Goal: Task Accomplishment & Management: Manage account settings

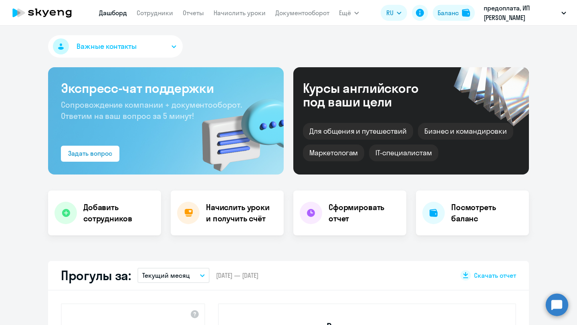
select select "30"
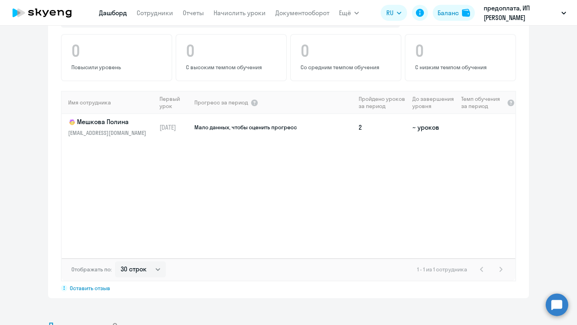
scroll to position [527, 0]
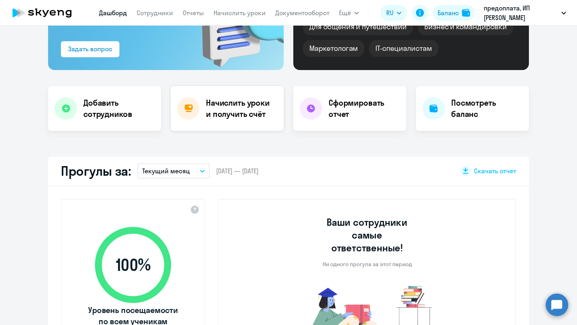
click at [240, 119] on h4 "Начислить уроки и получить счёт" at bounding box center [241, 108] width 70 height 22
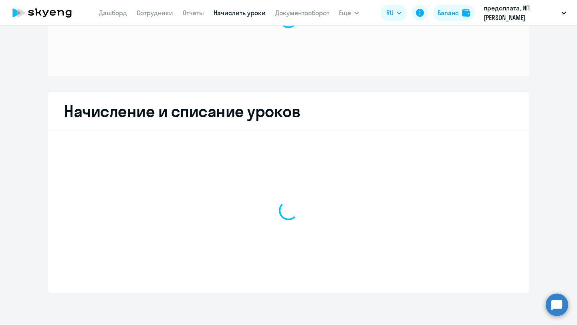
scroll to position [77, 0]
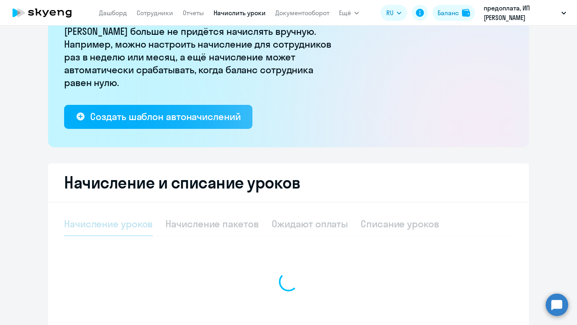
select select "10"
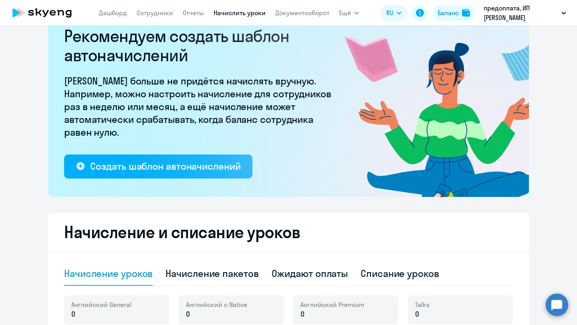
scroll to position [0, 0]
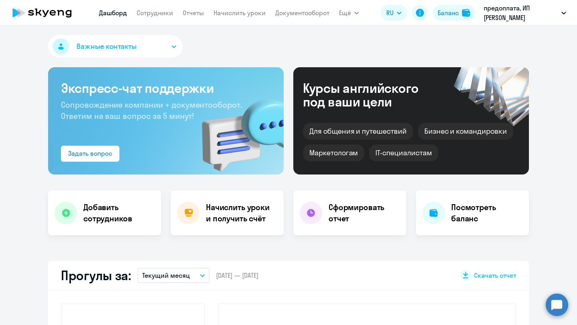
select select "30"
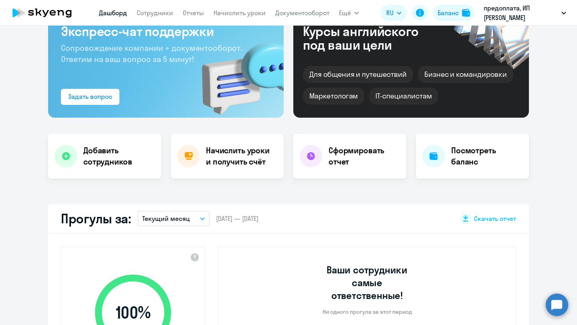
scroll to position [45, 0]
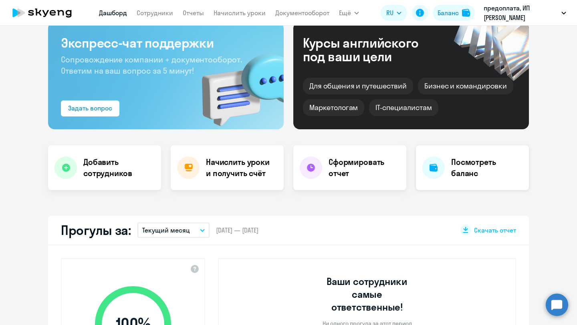
click at [441, 163] on div at bounding box center [433, 168] width 22 height 22
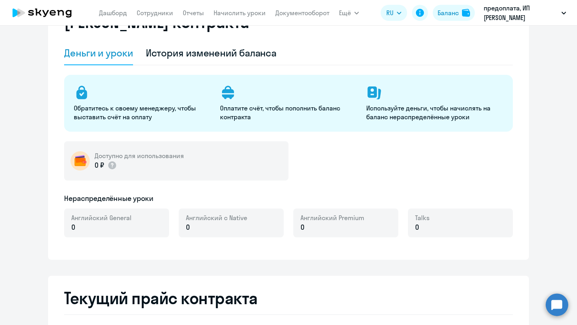
select select "english_adult_not_native_speaker"
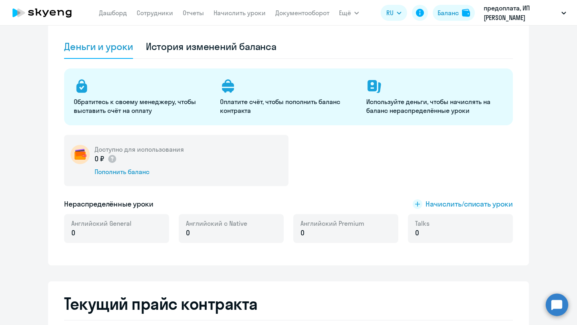
scroll to position [52, 0]
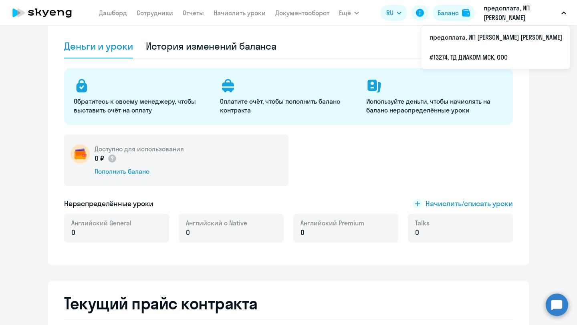
click at [554, 9] on p "предоплата, ИП [PERSON_NAME] [PERSON_NAME]" at bounding box center [520, 12] width 74 height 19
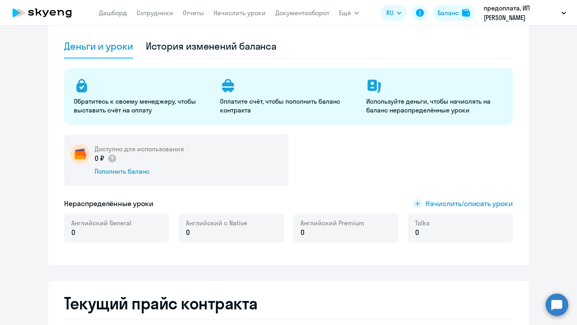
click at [544, 12] on p "предоплата, ИП [PERSON_NAME] [PERSON_NAME]" at bounding box center [520, 12] width 74 height 19
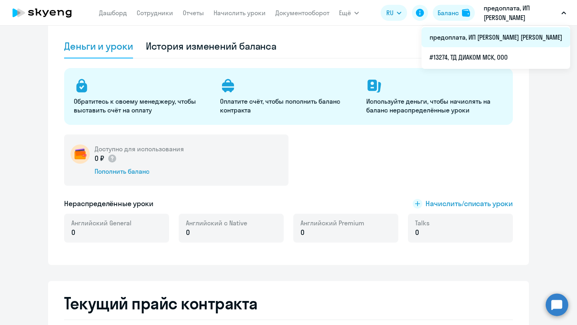
click at [526, 37] on li "предоплата, ИП [PERSON_NAME] [PERSON_NAME]" at bounding box center [495, 37] width 149 height 20
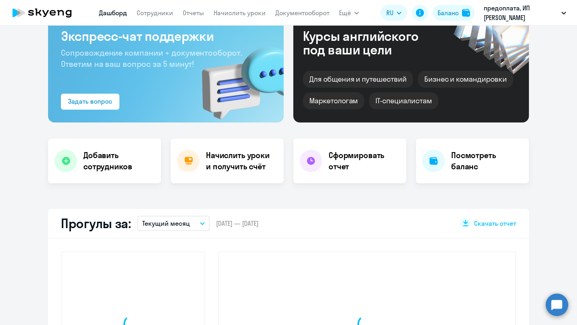
scroll to position [124, 0]
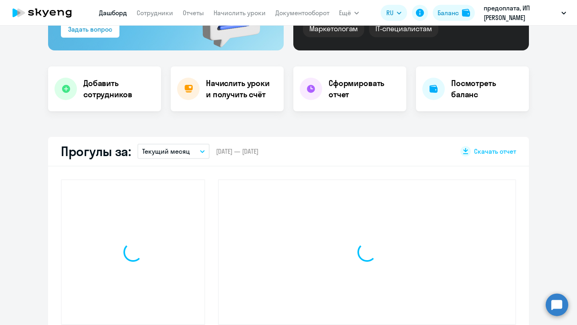
select select "30"
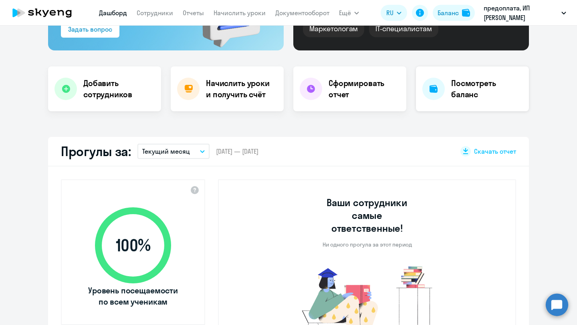
click at [489, 81] on h4 "Посмотреть баланс" at bounding box center [486, 89] width 71 height 22
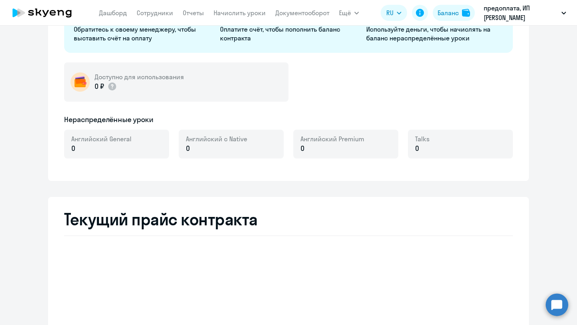
select select "english_adult_not_native_speaker"
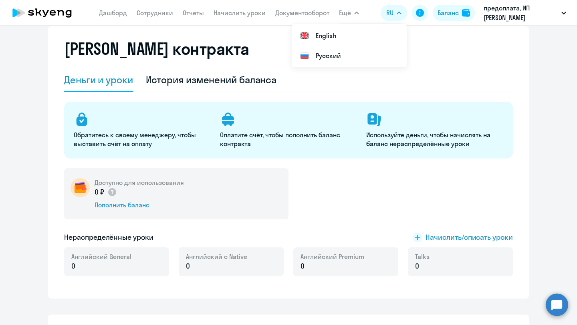
scroll to position [19, 0]
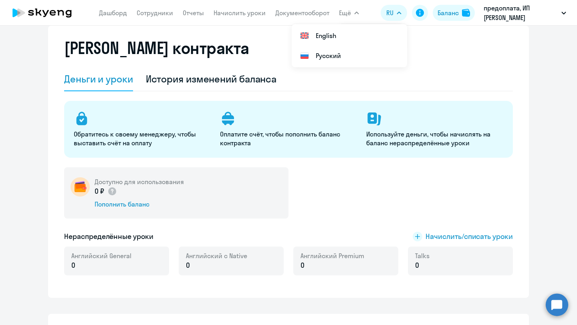
click at [115, 81] on div "Деньги и уроки" at bounding box center [98, 78] width 69 height 13
click at [190, 78] on div "История изменений баланса" at bounding box center [211, 78] width 131 height 13
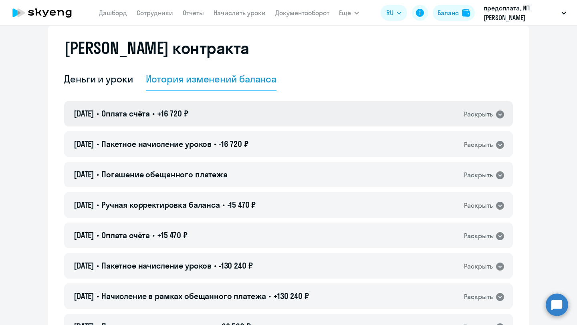
click at [505, 111] on div "[DATE] • Оплата счёта • +16 720 ₽ Раскрыть" at bounding box center [288, 114] width 449 height 26
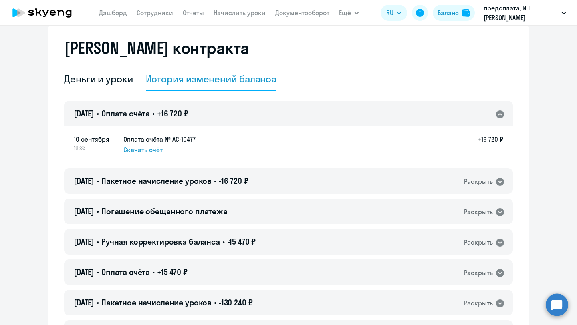
click at [501, 114] on icon at bounding box center [500, 115] width 8 height 8
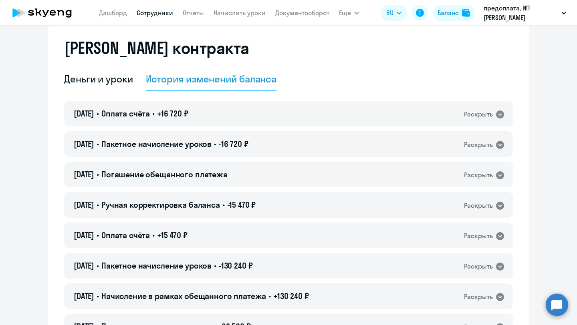
click at [164, 16] on link "Сотрудники" at bounding box center [155, 13] width 36 height 8
select select "30"
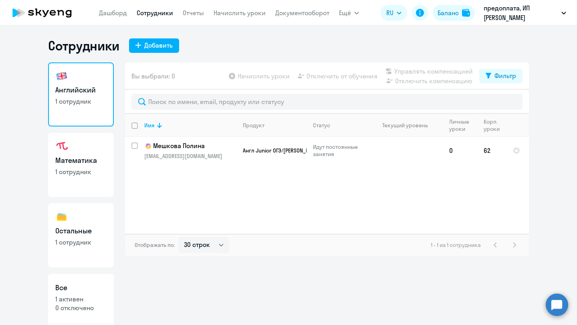
scroll to position [13, 0]
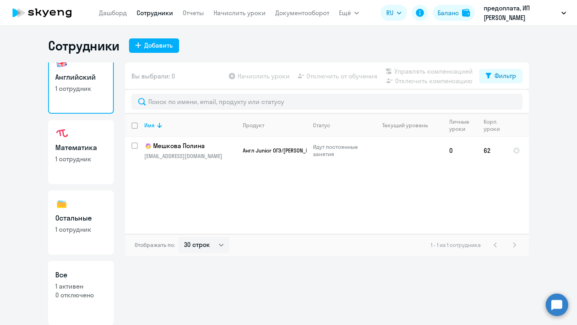
click at [81, 137] on link "Математика 1 сотрудник" at bounding box center [81, 152] width 66 height 64
select select "30"
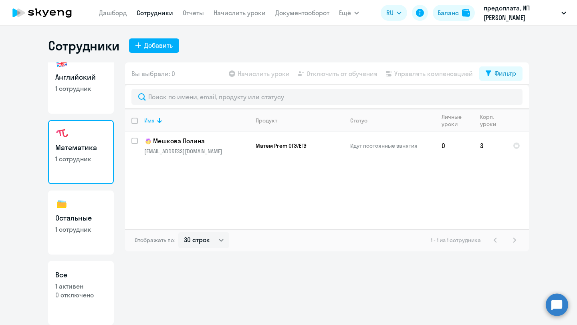
click at [91, 218] on h3 "Остальные" at bounding box center [80, 218] width 51 height 10
select select "30"
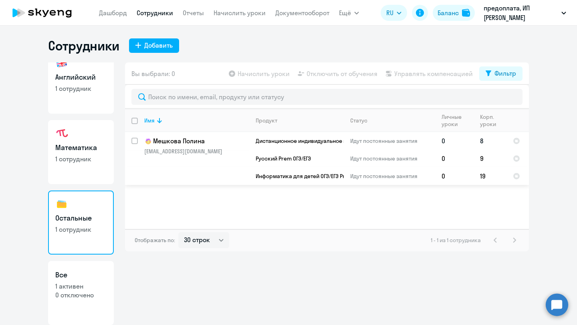
click at [377, 141] on p "Идут постоянные занятия" at bounding box center [392, 140] width 85 height 7
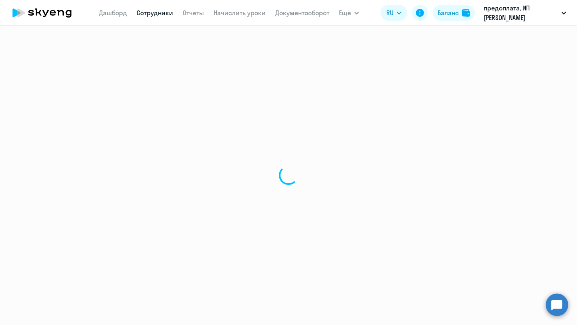
select select "english"
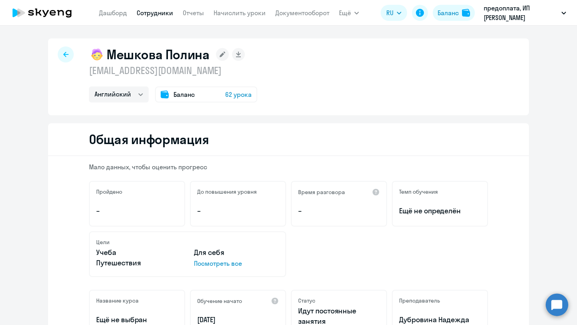
click at [66, 58] on div at bounding box center [66, 54] width 16 height 16
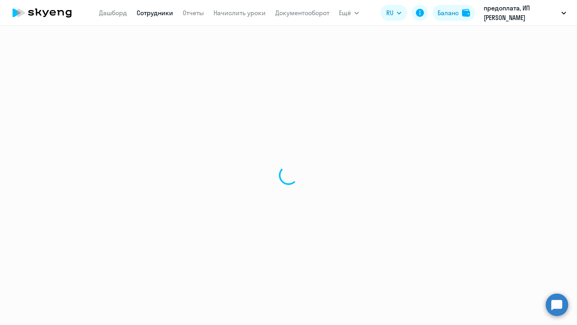
select select "30"
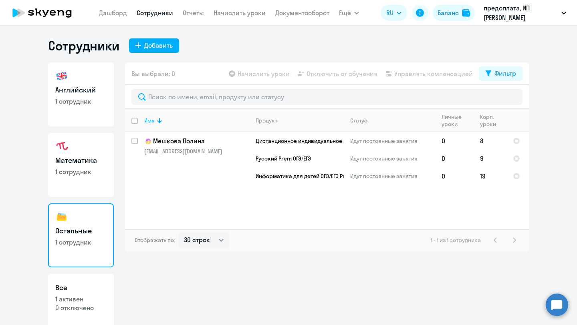
click at [111, 291] on link "Все 1 активен 0 отключено" at bounding box center [81, 306] width 66 height 64
select select "30"
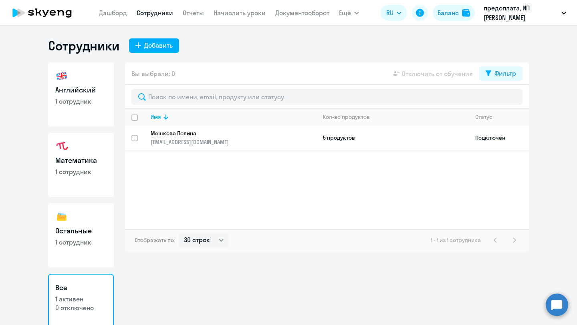
click at [344, 141] on td "5 продуктов" at bounding box center [392, 137] width 152 height 25
select select "english"
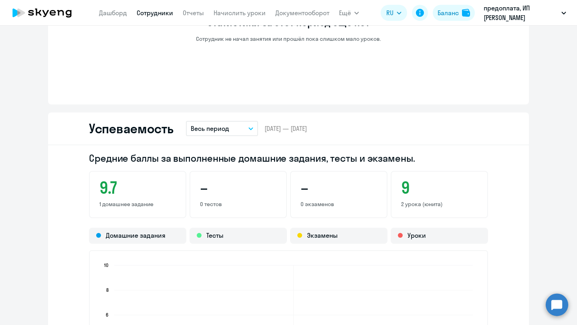
scroll to position [240, 0]
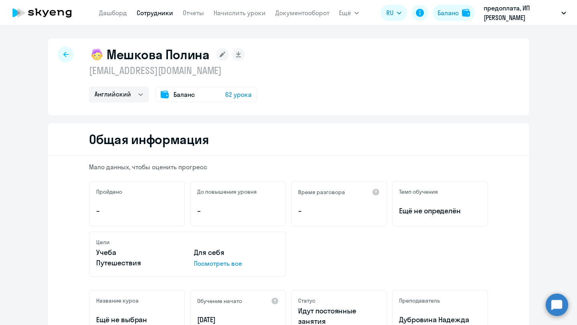
select select "30"
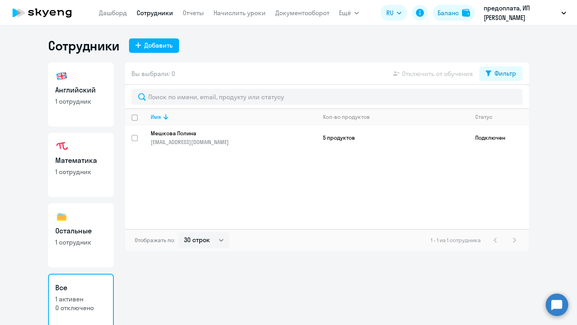
scroll to position [13, 0]
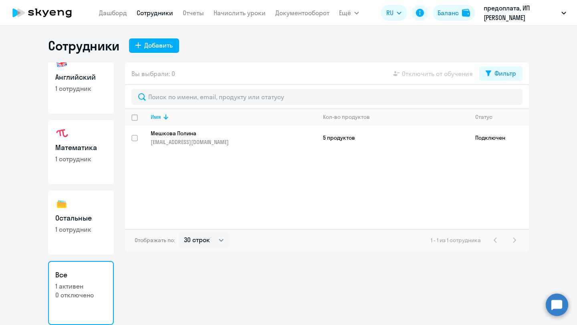
click at [73, 163] on link "Математика 1 сотрудник" at bounding box center [81, 152] width 66 height 64
select select "30"
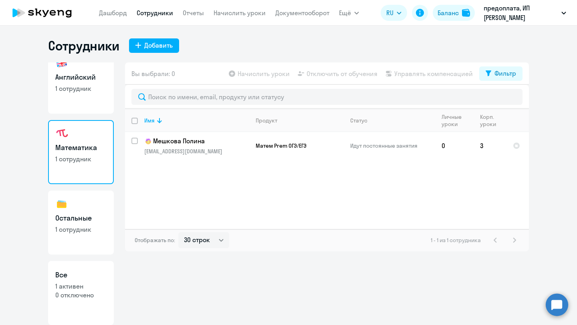
click at [75, 212] on link "Остальные 1 сотрудник" at bounding box center [81, 223] width 66 height 64
select select "30"
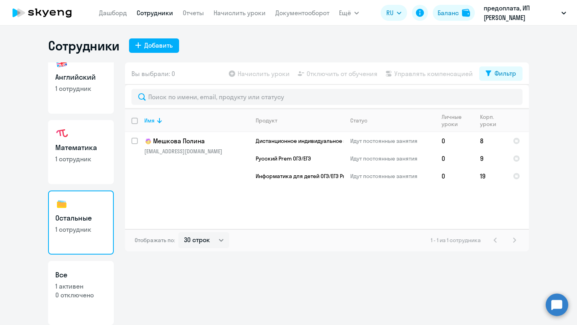
click at [81, 167] on link "Математика 1 сотрудник" at bounding box center [81, 152] width 66 height 64
select select "30"
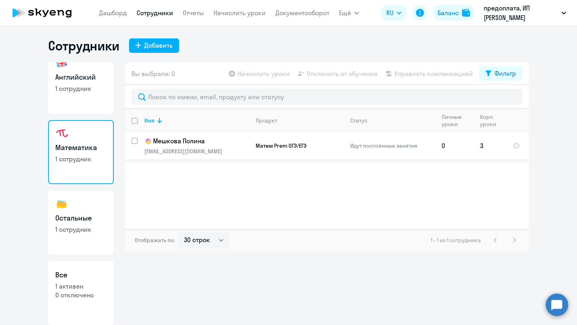
click at [280, 147] on span "Матем Prem ОГЭ/ЕГЭ" at bounding box center [281, 145] width 51 height 7
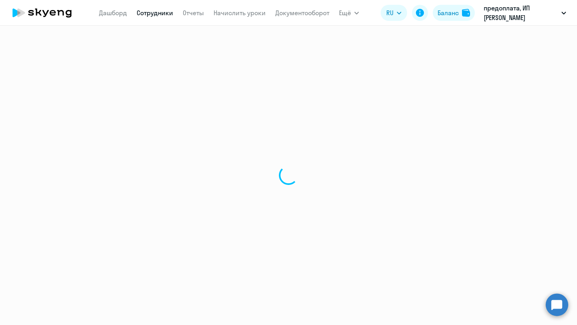
select select "english"
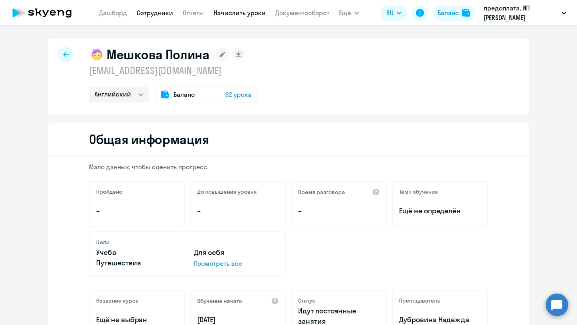
click at [246, 13] on link "Начислить уроки" at bounding box center [239, 13] width 52 height 8
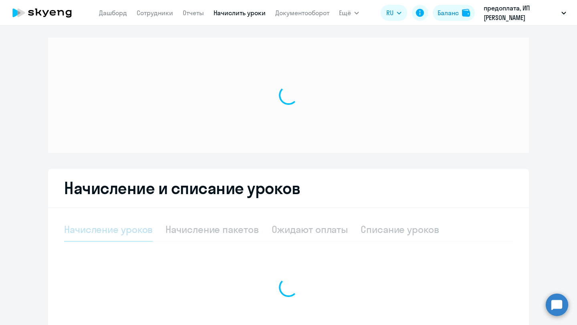
select select "10"
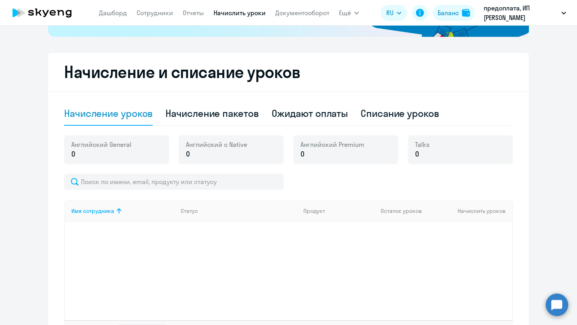
scroll to position [193, 0]
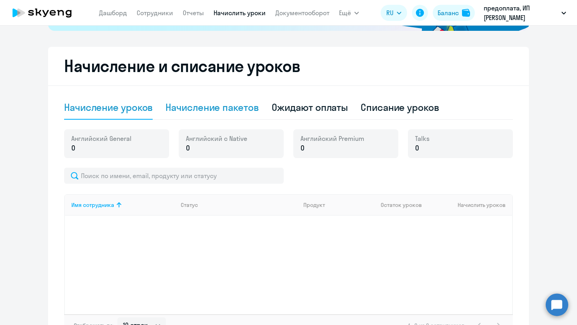
click at [234, 108] on div "Начисление пакетов" at bounding box center [211, 107] width 93 height 13
select select "10"
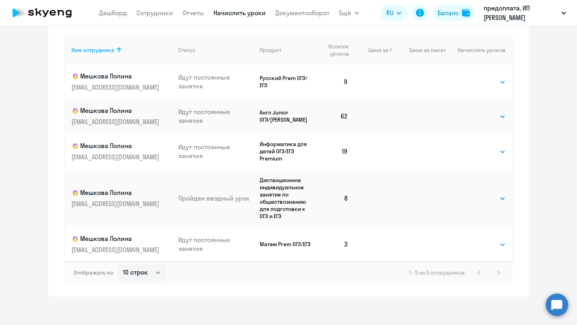
scroll to position [381, 0]
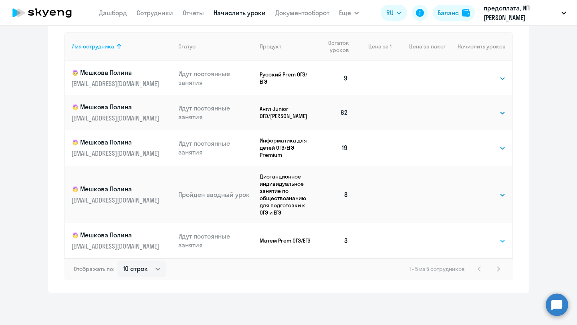
click at [489, 241] on select "Выбрать 4 8 16 32 64 96 128" at bounding box center [489, 241] width 33 height 10
select select "8"
click at [473, 236] on select "Выбрать 4 8 16 32 64 96 128" at bounding box center [489, 241] width 33 height 10
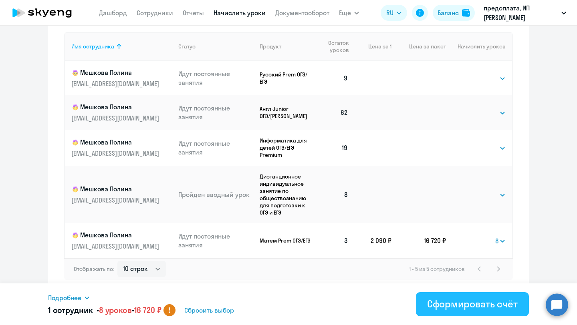
click at [461, 304] on div "Сформировать счёт" at bounding box center [472, 304] width 91 height 13
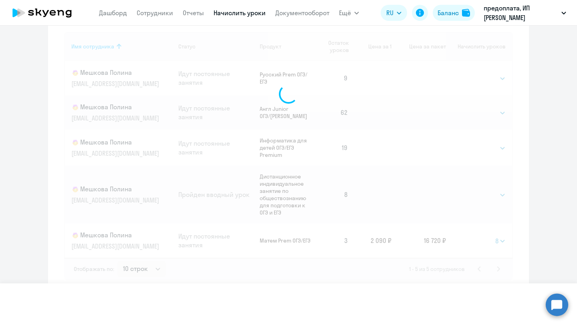
select select
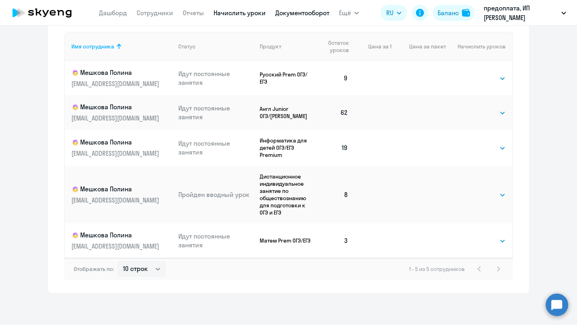
click at [310, 14] on link "Документооборот" at bounding box center [302, 13] width 54 height 8
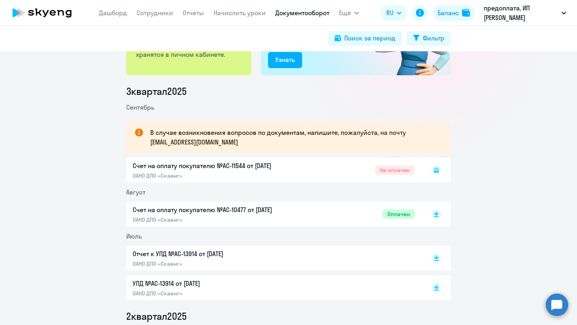
scroll to position [86, 0]
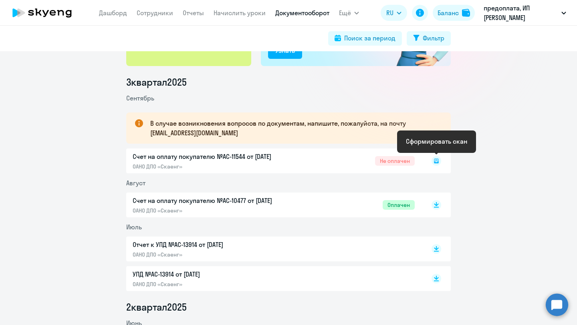
click at [438, 164] on rect at bounding box center [436, 161] width 10 height 10
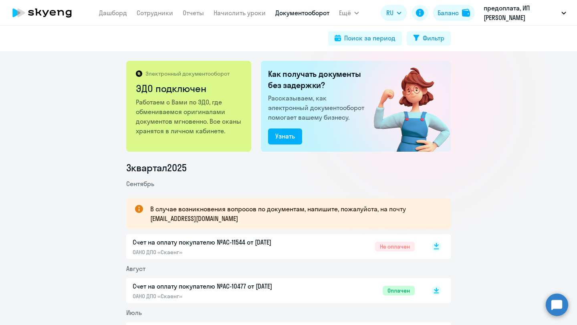
click at [439, 251] on icon at bounding box center [436, 247] width 10 height 10
